Goal: Navigation & Orientation: Find specific page/section

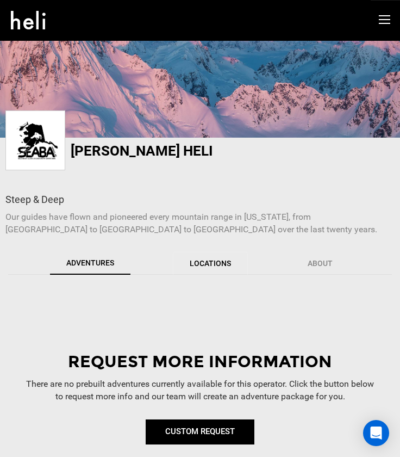
click at [206, 258] on link "Locations" at bounding box center [210, 263] width 75 height 23
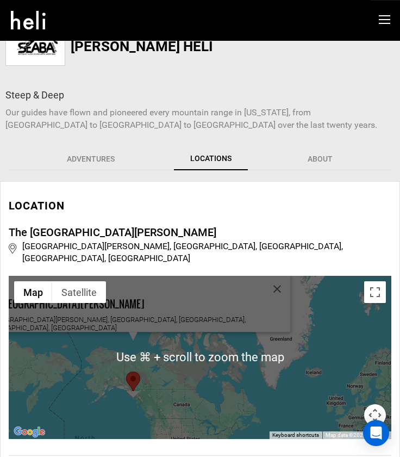
scroll to position [102, 0]
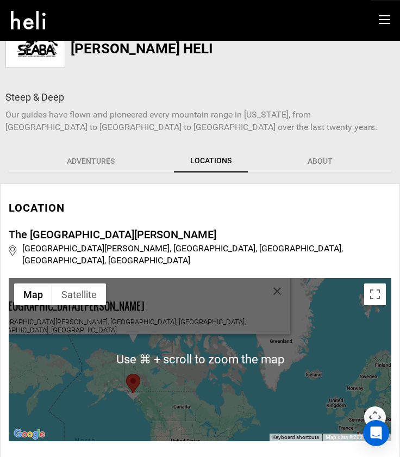
click at [115, 381] on div "The [GEOGRAPHIC_DATA][PERSON_NAME] [GEOGRAPHIC_DATA][PERSON_NAME], [GEOGRAPHIC_…" at bounding box center [200, 359] width 383 height 163
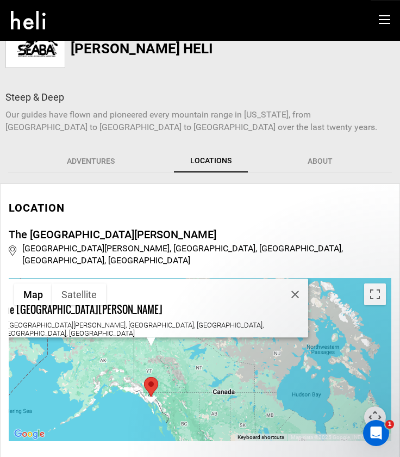
scroll to position [0, 0]
click at [138, 396] on div "The [GEOGRAPHIC_DATA][PERSON_NAME] [GEOGRAPHIC_DATA][PERSON_NAME], [GEOGRAPHIC_…" at bounding box center [200, 359] width 383 height 163
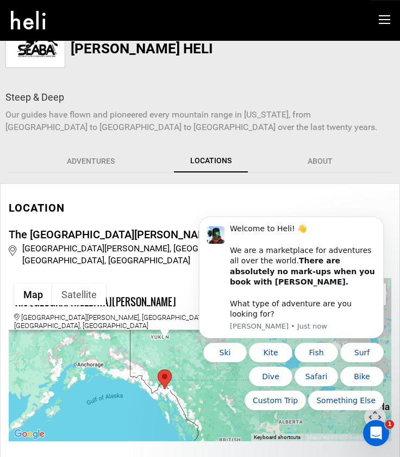
click at [158, 394] on div "The [GEOGRAPHIC_DATA][PERSON_NAME] [GEOGRAPHIC_DATA][PERSON_NAME], [GEOGRAPHIC_…" at bounding box center [200, 359] width 383 height 163
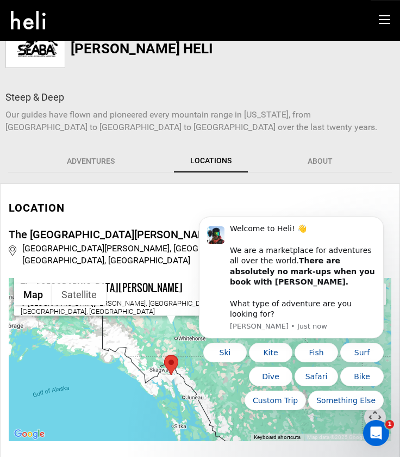
click at [185, 404] on div "The [GEOGRAPHIC_DATA][PERSON_NAME] [GEOGRAPHIC_DATA][PERSON_NAME], [GEOGRAPHIC_…" at bounding box center [200, 359] width 383 height 163
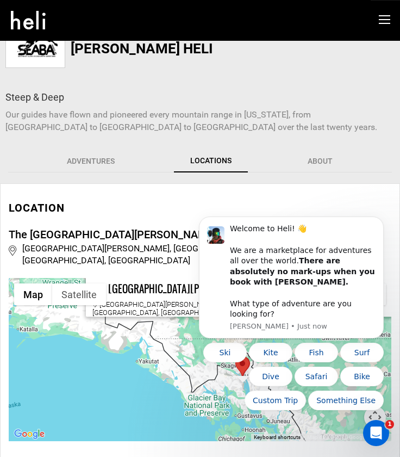
drag, startPoint x: 281, startPoint y: 505, endPoint x: 206, endPoint y: 416, distance: 116.2
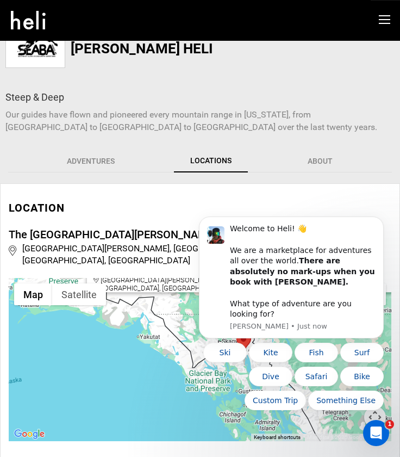
drag, startPoint x: 257, startPoint y: 479, endPoint x: 220, endPoint y: 405, distance: 83.4
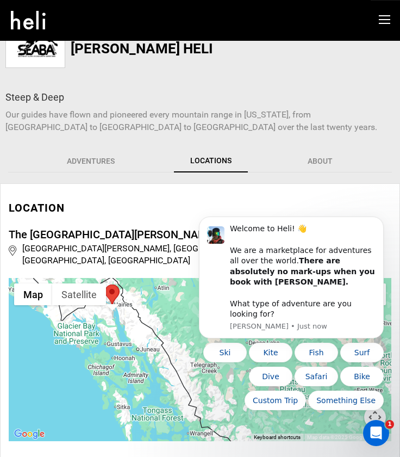
click at [53, 329] on div "The [GEOGRAPHIC_DATA][PERSON_NAME] [GEOGRAPHIC_DATA][PERSON_NAME], [GEOGRAPHIC_…" at bounding box center [200, 359] width 383 height 163
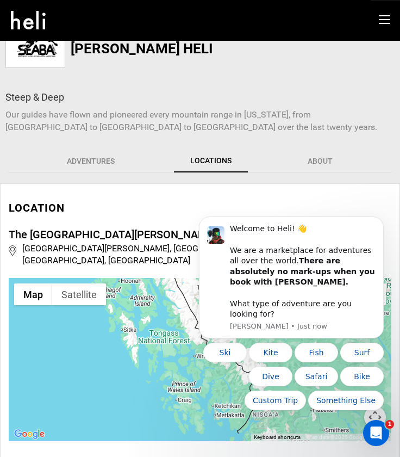
drag, startPoint x: 30, startPoint y: 375, endPoint x: 37, endPoint y: 296, distance: 79.1
click at [37, 296] on div "The [GEOGRAPHIC_DATA][PERSON_NAME] [GEOGRAPHIC_DATA][PERSON_NAME], [GEOGRAPHIC_…" at bounding box center [200, 359] width 383 height 163
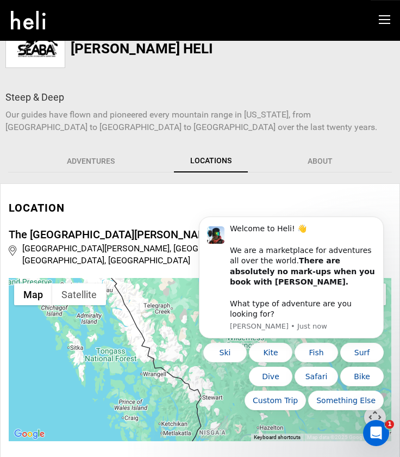
drag, startPoint x: 88, startPoint y: 386, endPoint x: 35, endPoint y: 414, distance: 59.1
click at [35, 414] on div "The [GEOGRAPHIC_DATA][PERSON_NAME] [GEOGRAPHIC_DATA][PERSON_NAME], [GEOGRAPHIC_…" at bounding box center [200, 359] width 383 height 163
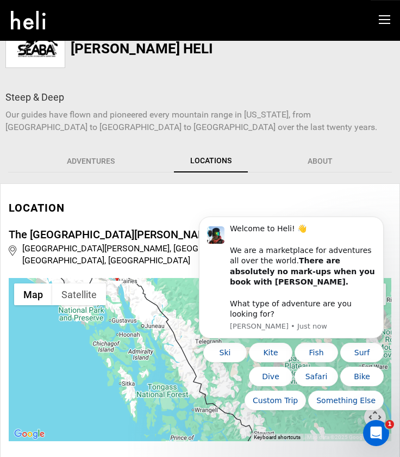
drag, startPoint x: 32, startPoint y: 356, endPoint x: 158, endPoint y: 459, distance: 162.3
click at [158, 355] on html "adventures experts destinations gear stories search cart sign in search Suggest…" at bounding box center [200, 126] width 400 height 457
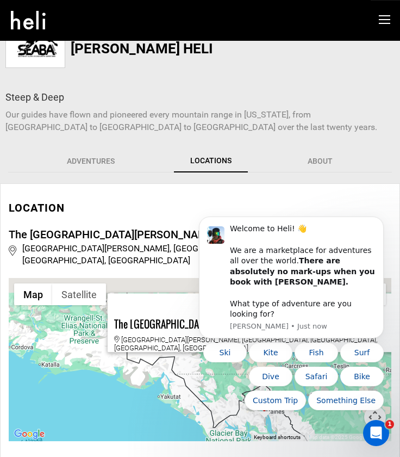
drag, startPoint x: 80, startPoint y: 382, endPoint x: 129, endPoint y: 408, distance: 55.3
click at [129, 408] on div "The [GEOGRAPHIC_DATA][PERSON_NAME] [GEOGRAPHIC_DATA][PERSON_NAME], [GEOGRAPHIC_…" at bounding box center [200, 359] width 383 height 163
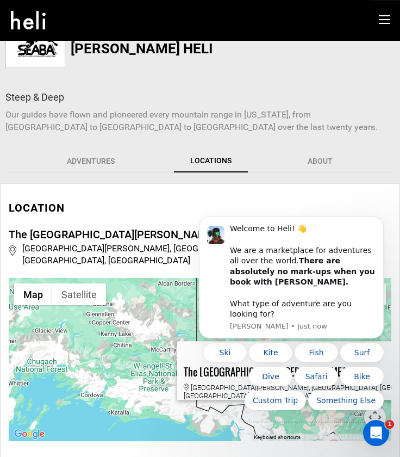
drag, startPoint x: 79, startPoint y: 358, endPoint x: 148, endPoint y: 414, distance: 88.2
click at [148, 414] on div "The [GEOGRAPHIC_DATA][PERSON_NAME] [GEOGRAPHIC_DATA][PERSON_NAME], [GEOGRAPHIC_…" at bounding box center [200, 359] width 383 height 163
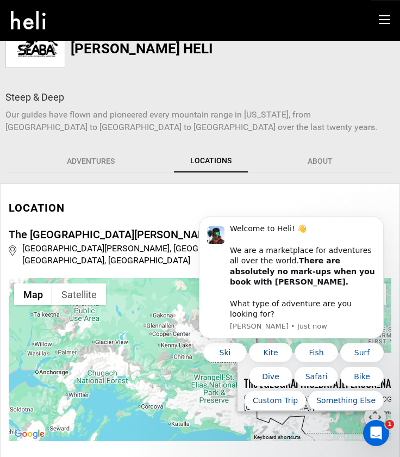
drag, startPoint x: 103, startPoint y: 354, endPoint x: 132, endPoint y: 331, distance: 36.8
click at [132, 331] on div "The [GEOGRAPHIC_DATA][PERSON_NAME] [GEOGRAPHIC_DATA][PERSON_NAME], [GEOGRAPHIC_…" at bounding box center [200, 359] width 383 height 163
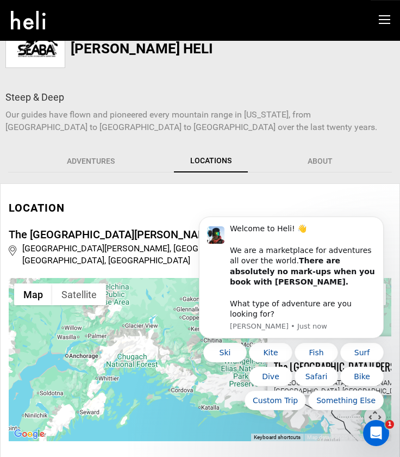
drag, startPoint x: 104, startPoint y: 391, endPoint x: 132, endPoint y: 378, distance: 30.4
click at [132, 378] on div "The [GEOGRAPHIC_DATA][PERSON_NAME] [GEOGRAPHIC_DATA][PERSON_NAME], [GEOGRAPHIC_…" at bounding box center [200, 359] width 383 height 163
drag, startPoint x: 132, startPoint y: 378, endPoint x: 126, endPoint y: 362, distance: 17.6
click at [126, 362] on div "The [GEOGRAPHIC_DATA][PERSON_NAME] [GEOGRAPHIC_DATA][PERSON_NAME], [GEOGRAPHIC_…" at bounding box center [200, 359] width 383 height 163
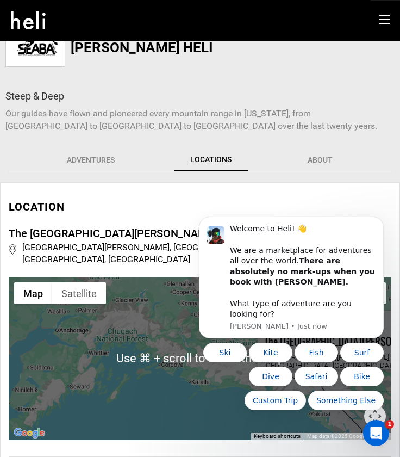
scroll to position [102, 0]
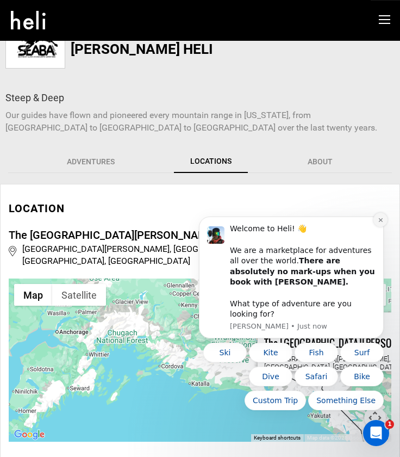
click at [377, 227] on button "Dismiss notification" at bounding box center [381, 220] width 14 height 14
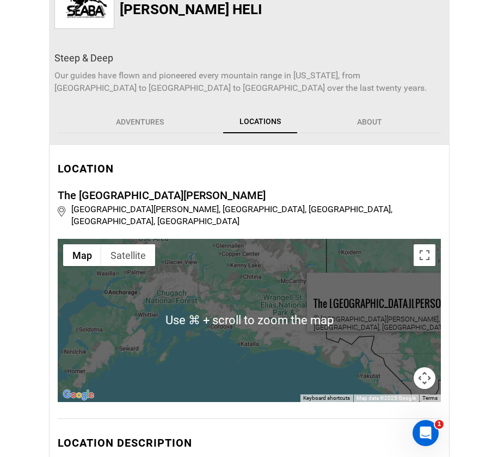
scroll to position [140, 0]
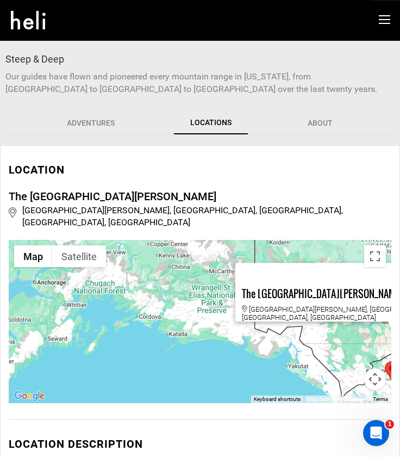
drag, startPoint x: 277, startPoint y: 380, endPoint x: 248, endPoint y: 372, distance: 29.8
click at [248, 372] on div "The [GEOGRAPHIC_DATA][PERSON_NAME] [GEOGRAPHIC_DATA][PERSON_NAME], [GEOGRAPHIC_…" at bounding box center [200, 321] width 383 height 163
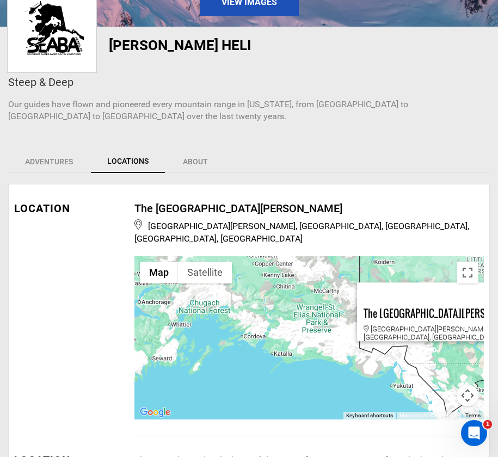
scroll to position [181, 0]
